Goal: Task Accomplishment & Management: Use online tool/utility

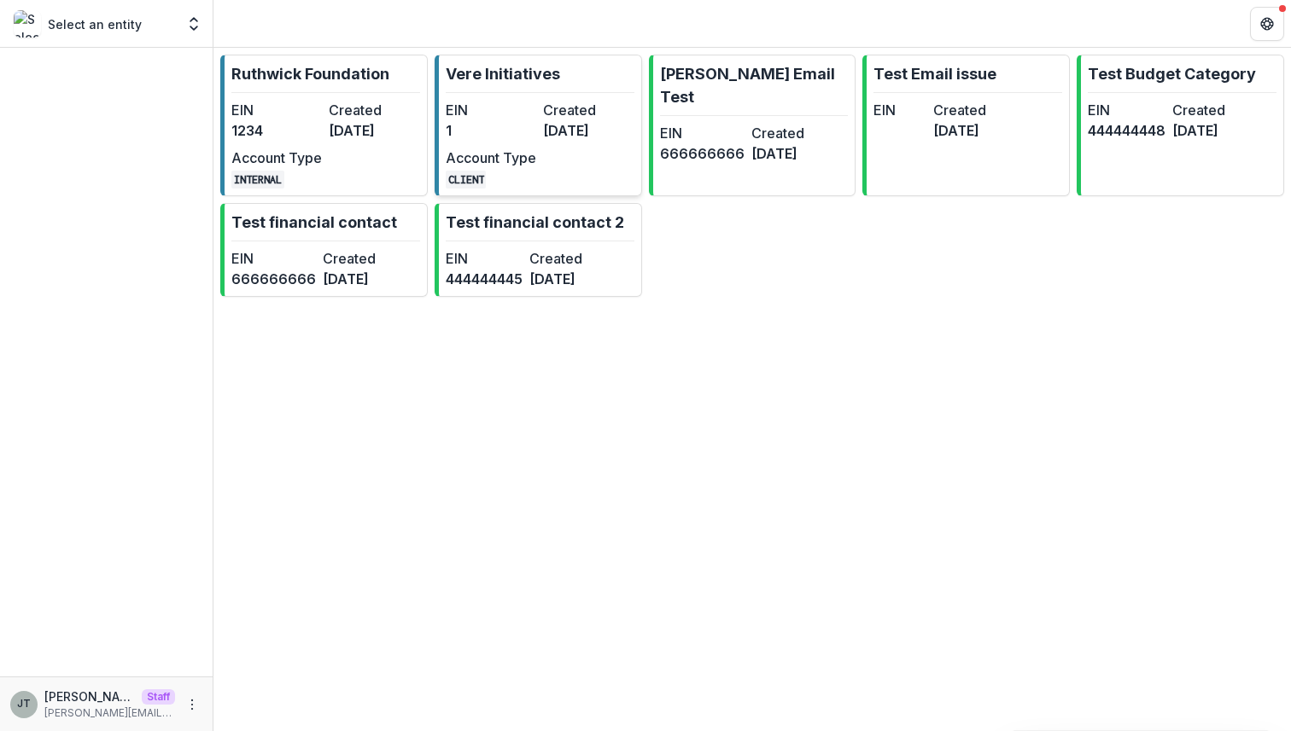
click at [494, 113] on dt "EIN" at bounding box center [491, 110] width 90 height 20
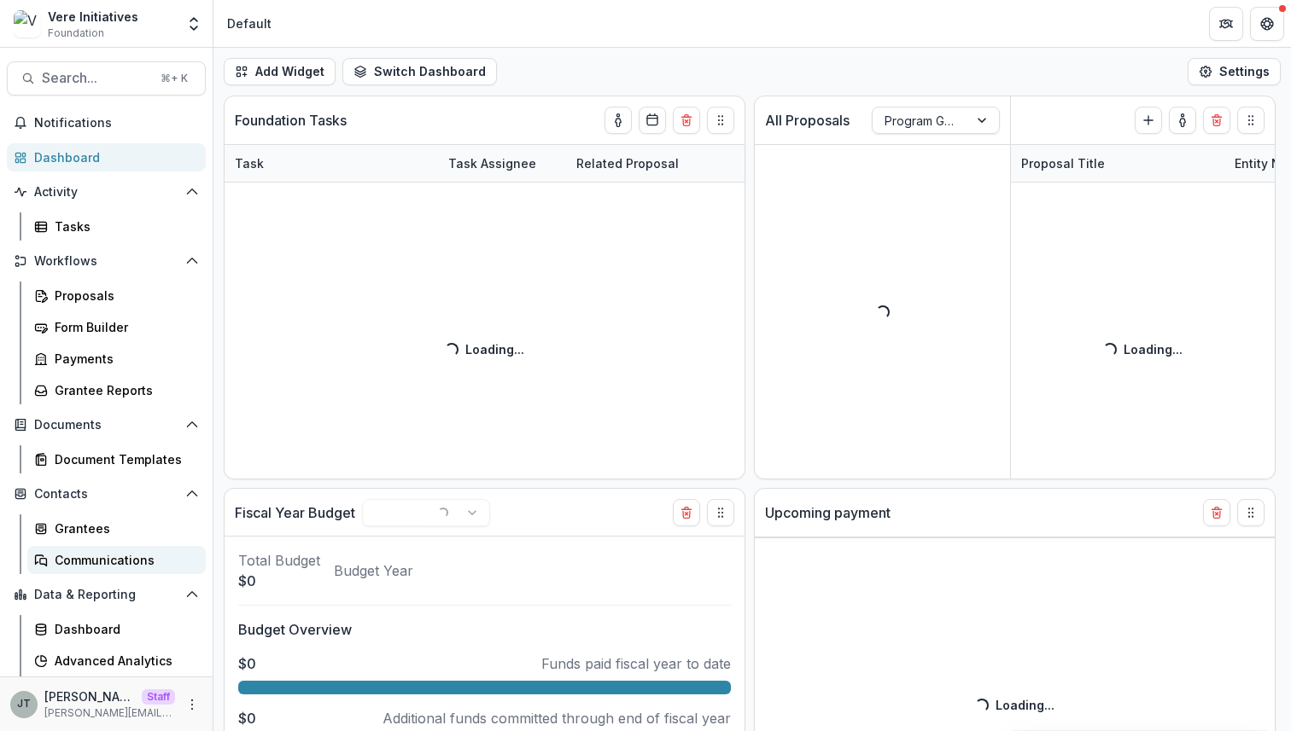
scroll to position [30, 0]
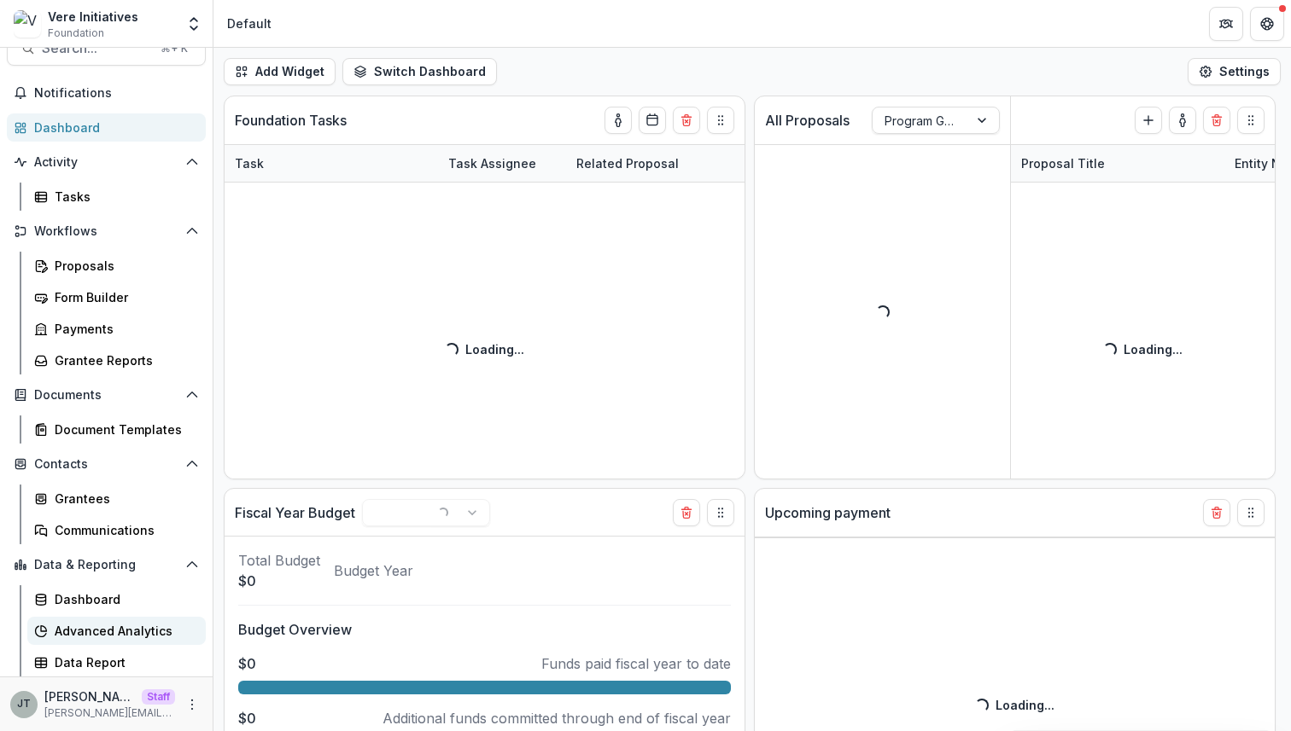
click at [73, 638] on div "Advanced Analytics" at bounding box center [123, 631] width 137 height 18
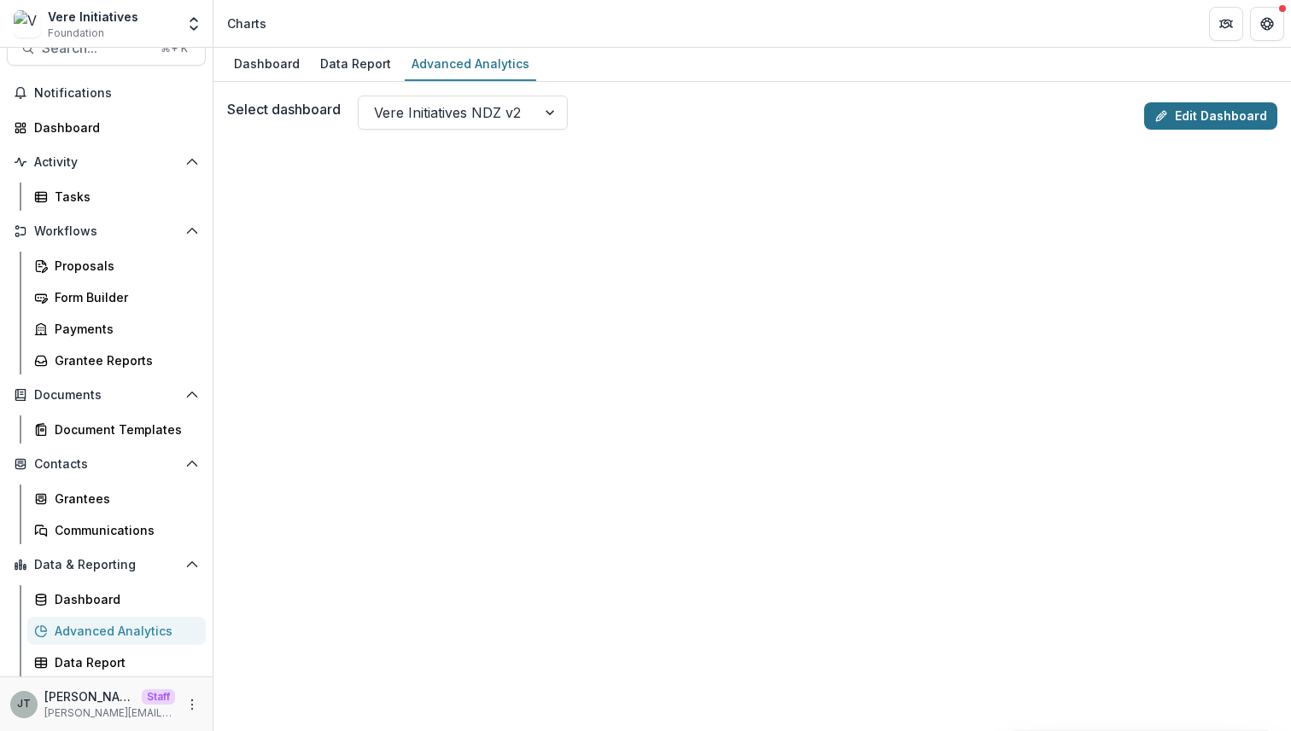
click at [1199, 108] on link "Edit Dashboard" at bounding box center [1210, 115] width 133 height 27
